Goal: Task Accomplishment & Management: Manage account settings

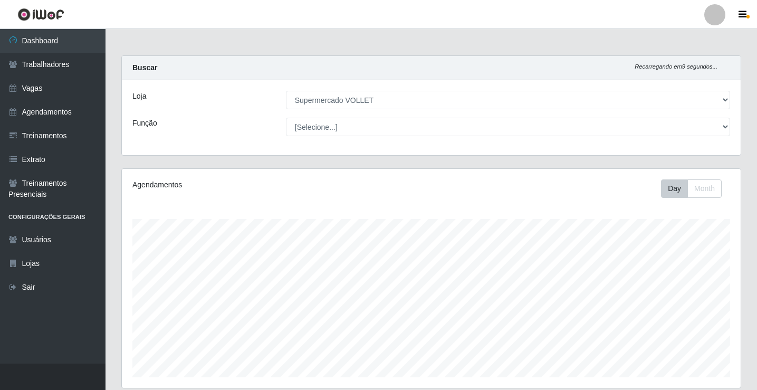
select select "72"
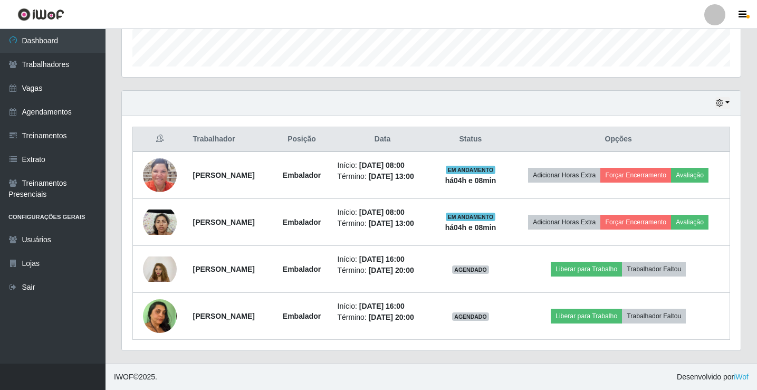
scroll to position [219, 618]
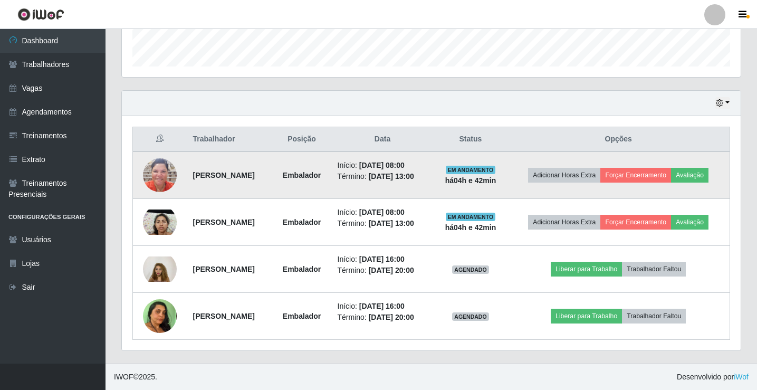
drag, startPoint x: 279, startPoint y: 170, endPoint x: 182, endPoint y: 179, distance: 97.5
click at [186, 179] on td "[PERSON_NAME]" at bounding box center [229, 174] width 86 height 47
copy strong "[PERSON_NAME]"
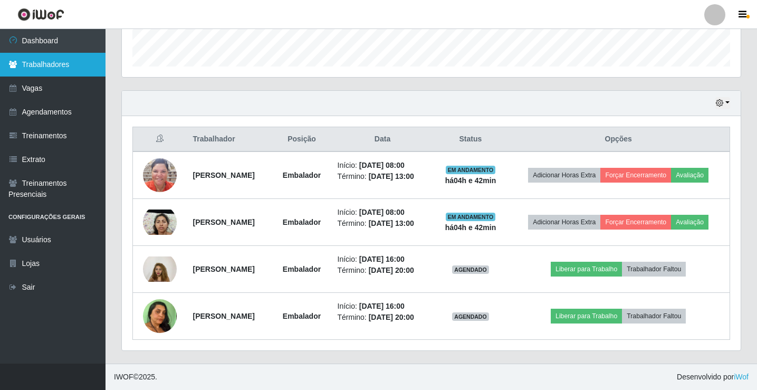
click at [55, 68] on link "Trabalhadores" at bounding box center [52, 65] width 105 height 24
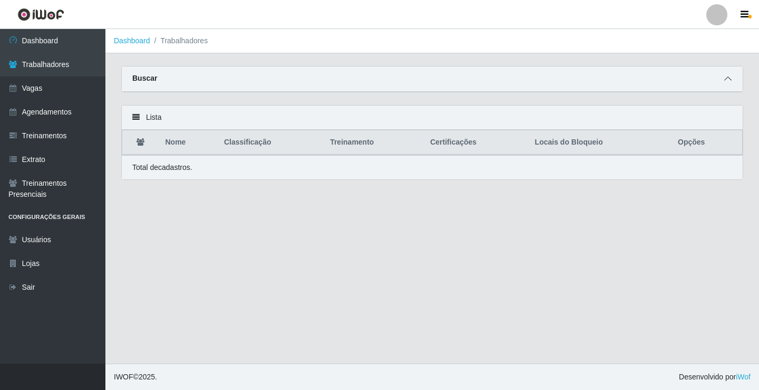
click at [730, 76] on icon at bounding box center [727, 78] width 7 height 7
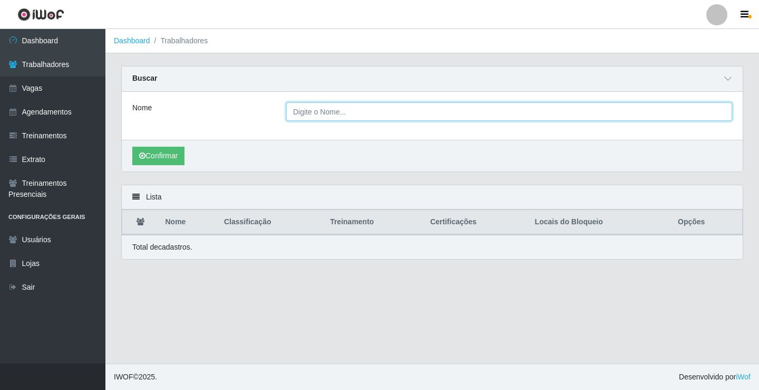
click at [327, 112] on input "Nome" at bounding box center [509, 111] width 446 height 18
paste input "[PERSON_NAME]"
type input "[PERSON_NAME]"
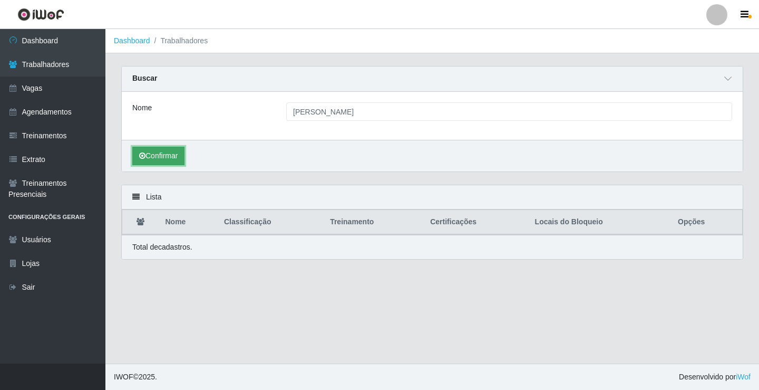
click at [154, 160] on button "Confirmar" at bounding box center [158, 156] width 52 height 18
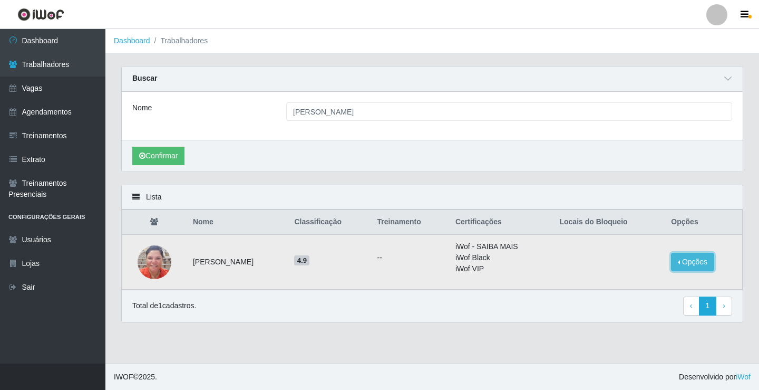
click at [695, 263] on button "Opções" at bounding box center [692, 262] width 43 height 18
click at [414, 166] on div "Confirmar" at bounding box center [432, 156] width 621 height 32
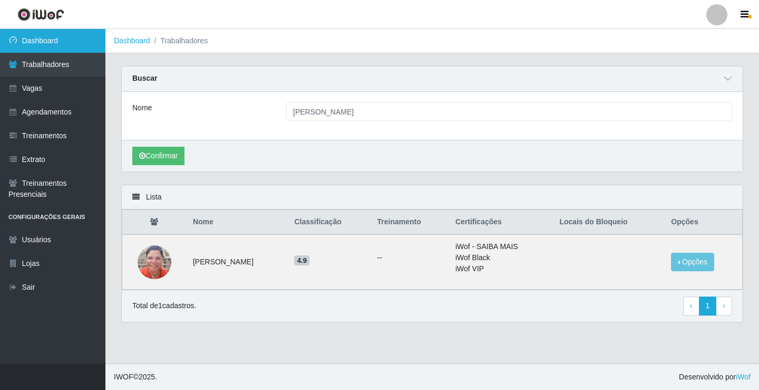
click at [73, 48] on link "Dashboard" at bounding box center [52, 41] width 105 height 24
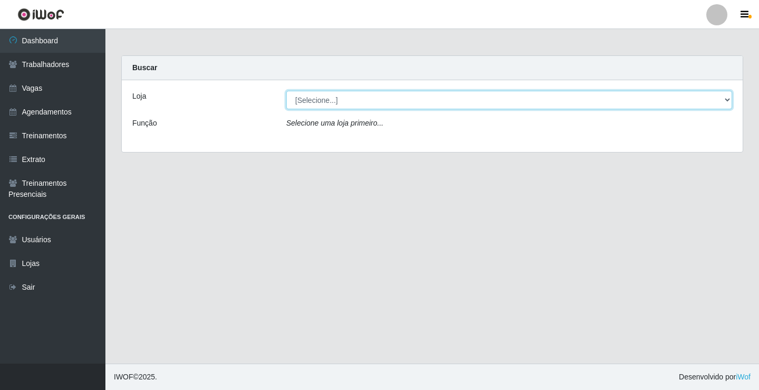
click at [731, 102] on select "[Selecione...] Supermercado VOLLET" at bounding box center [509, 100] width 446 height 18
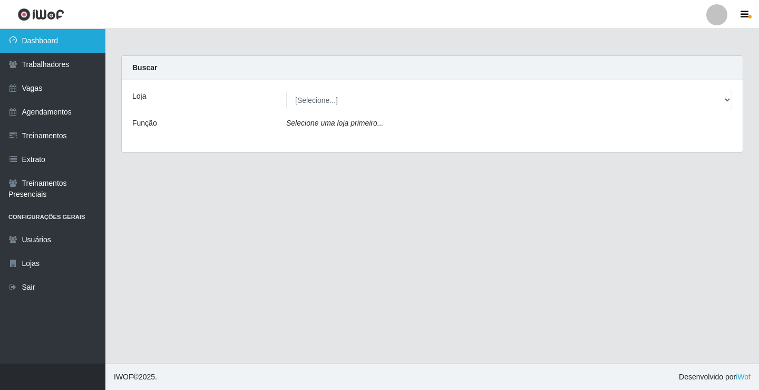
click at [65, 42] on link "Dashboard" at bounding box center [52, 41] width 105 height 24
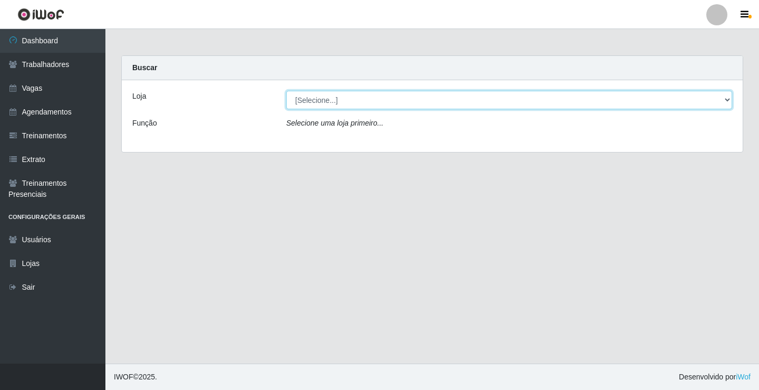
click at [726, 99] on select "[Selecione...] Supermercado VOLLET" at bounding box center [509, 100] width 446 height 18
select select "72"
click at [286, 91] on select "[Selecione...] Supermercado VOLLET" at bounding box center [509, 100] width 446 height 18
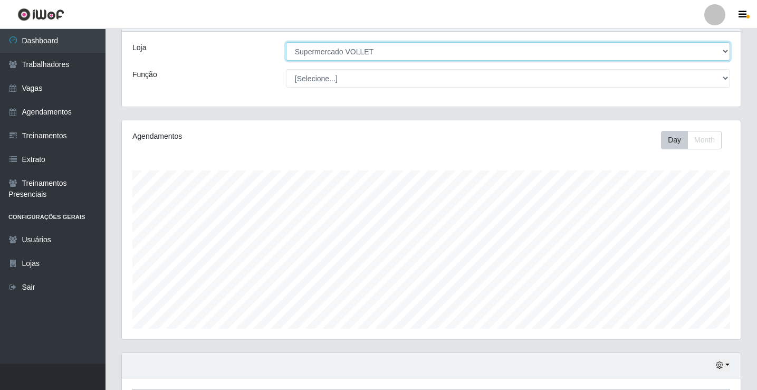
scroll to position [264, 0]
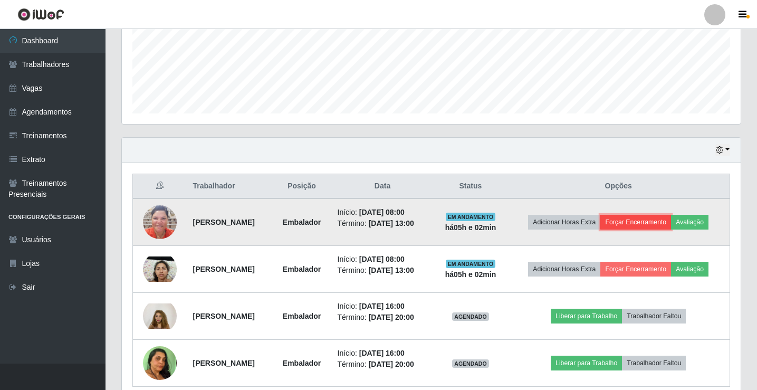
click at [623, 223] on button "Forçar Encerramento" at bounding box center [635, 222] width 71 height 15
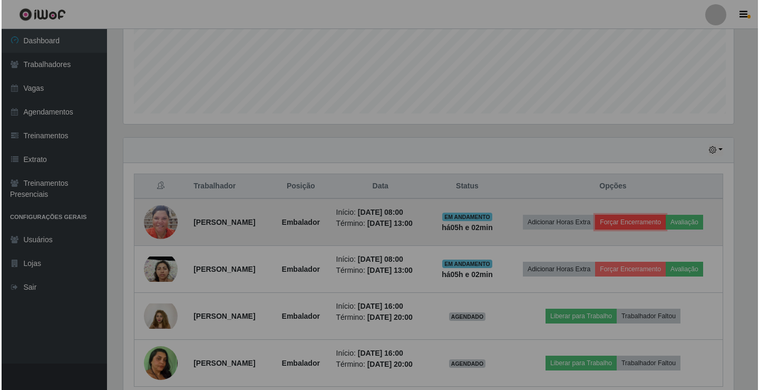
scroll to position [219, 618]
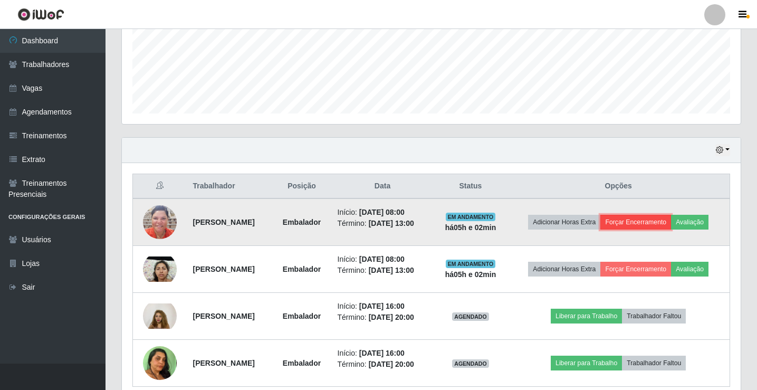
click at [636, 223] on button "Forçar Encerramento" at bounding box center [635, 222] width 71 height 15
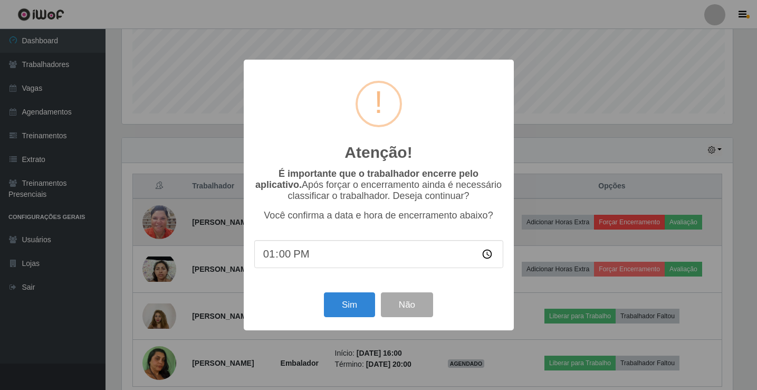
scroll to position [219, 613]
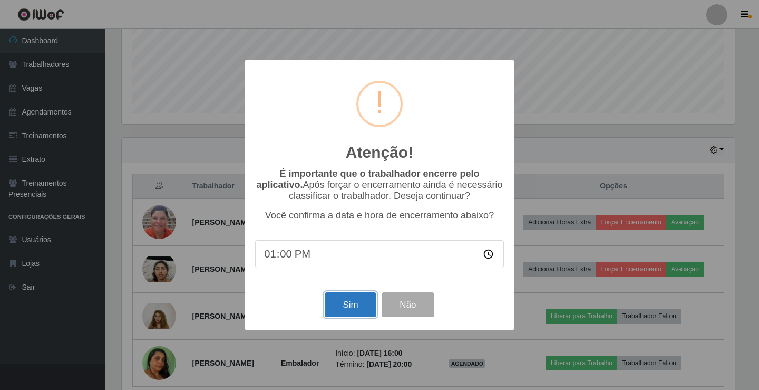
click at [361, 304] on button "Sim" at bounding box center [350, 304] width 51 height 25
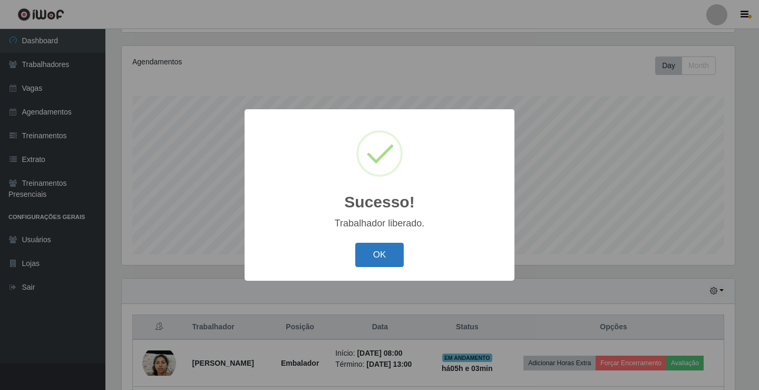
click at [383, 262] on button "OK" at bounding box center [379, 255] width 49 height 25
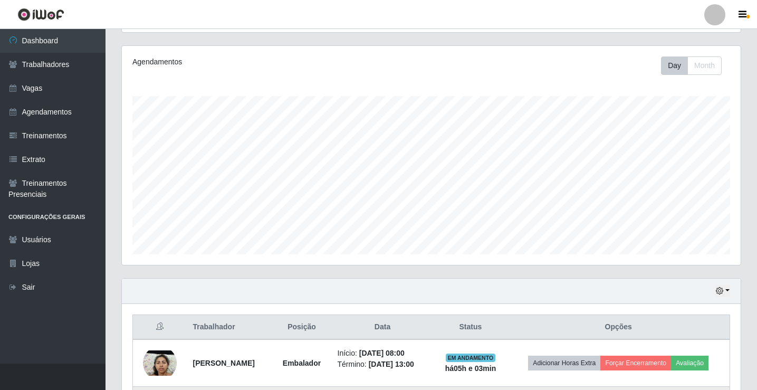
scroll to position [264, 0]
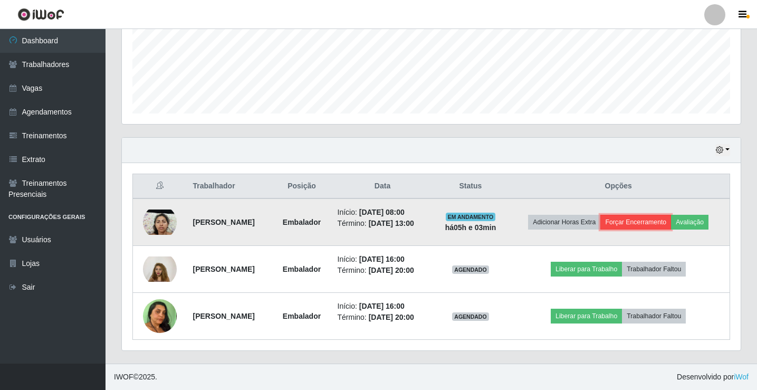
click at [633, 217] on button "Forçar Encerramento" at bounding box center [635, 222] width 71 height 15
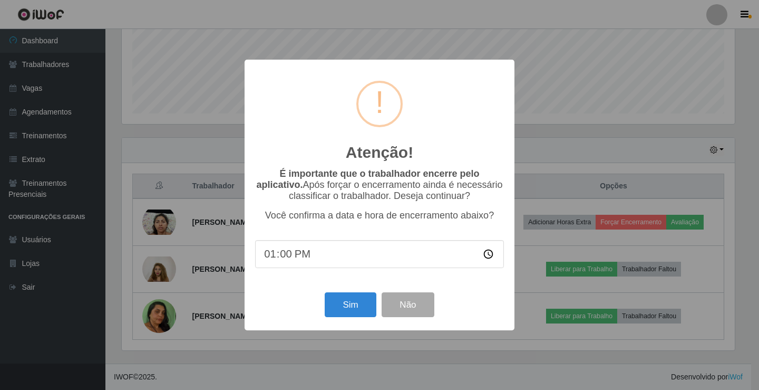
click at [656, 157] on div "Atenção! × É importante que o trabalhador encerre pelo aplicativo. Após forçar …" at bounding box center [379, 195] width 759 height 390
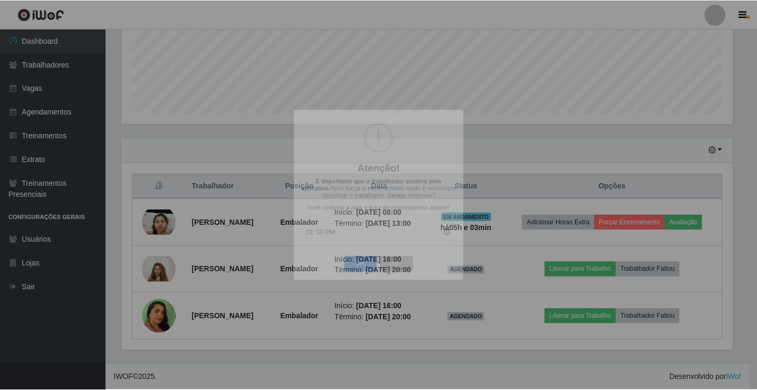
scroll to position [219, 618]
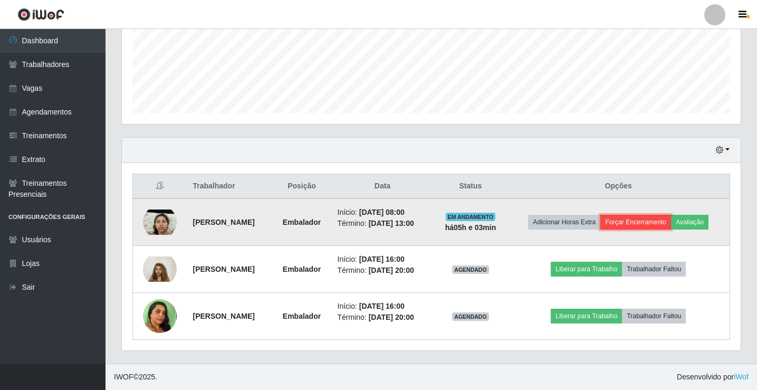
click at [647, 223] on button "Forçar Encerramento" at bounding box center [635, 222] width 71 height 15
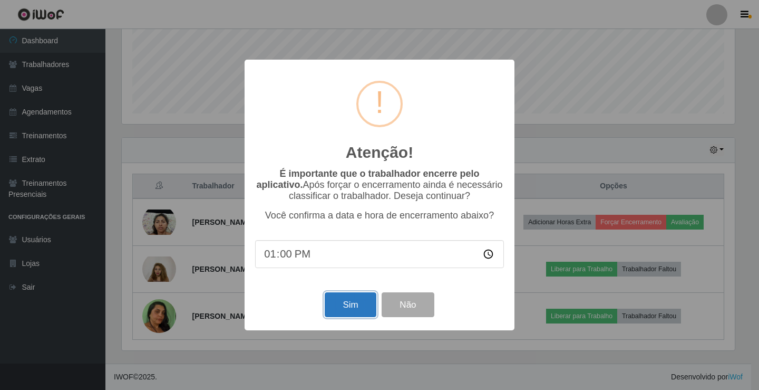
click at [356, 311] on button "Sim" at bounding box center [350, 304] width 51 height 25
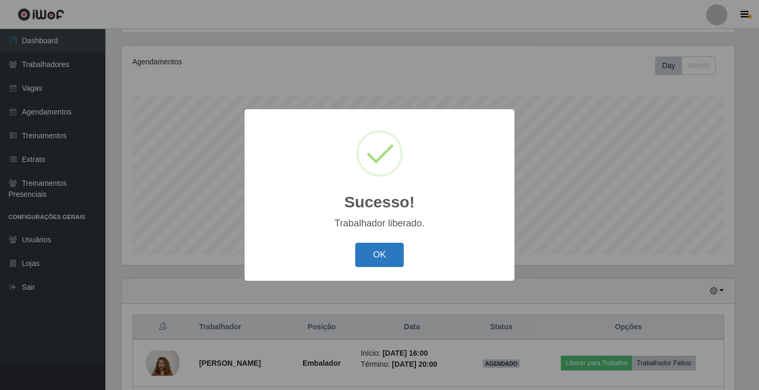
click at [386, 258] on button "OK" at bounding box center [379, 255] width 49 height 25
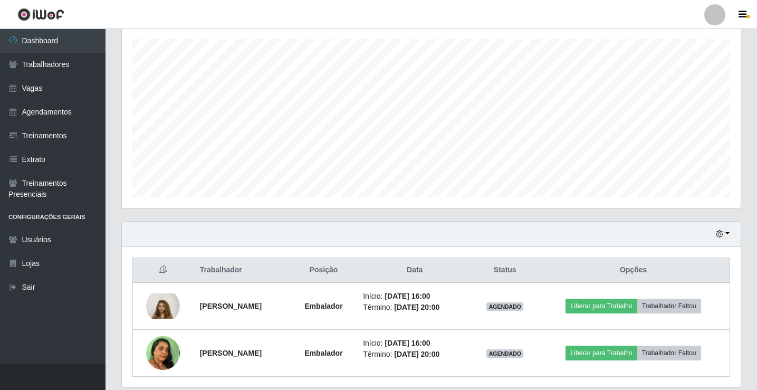
scroll to position [0, 0]
